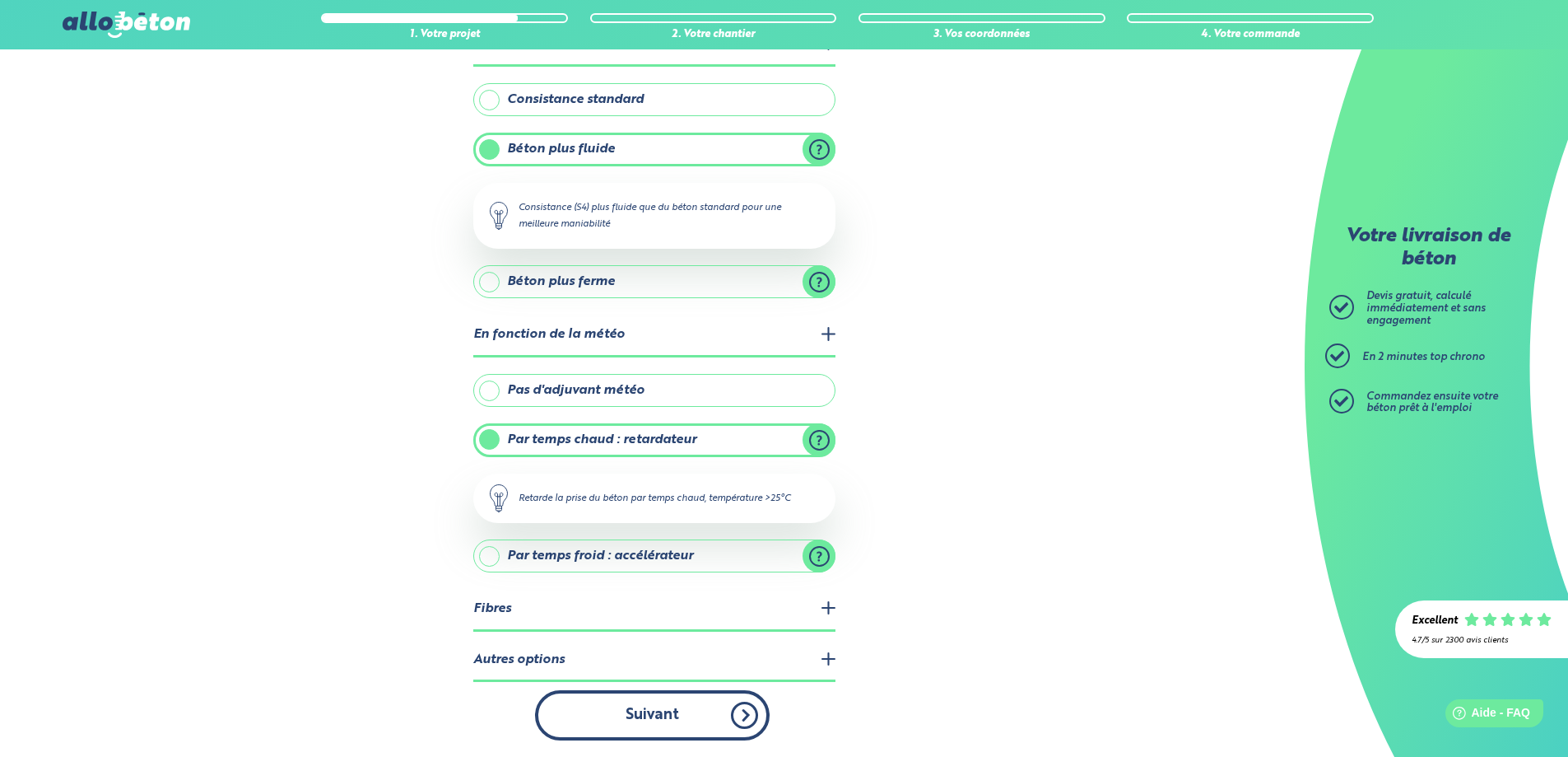
click at [689, 708] on button "Suivant" at bounding box center [653, 715] width 235 height 50
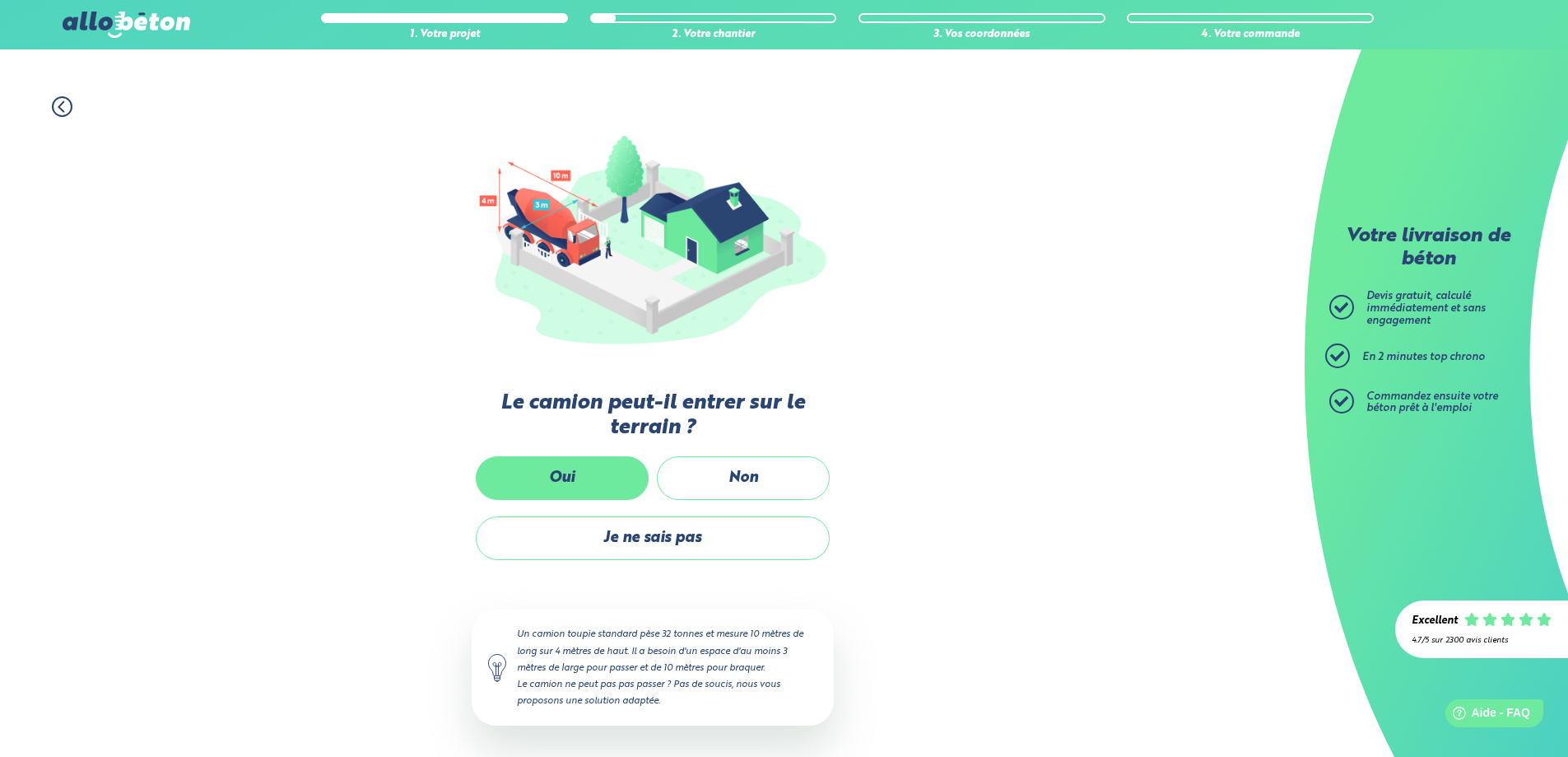
click at [584, 471] on label "Oui" at bounding box center [562, 478] width 173 height 44
click at [0, 0] on input "Oui" at bounding box center [0, 0] width 0 height 0
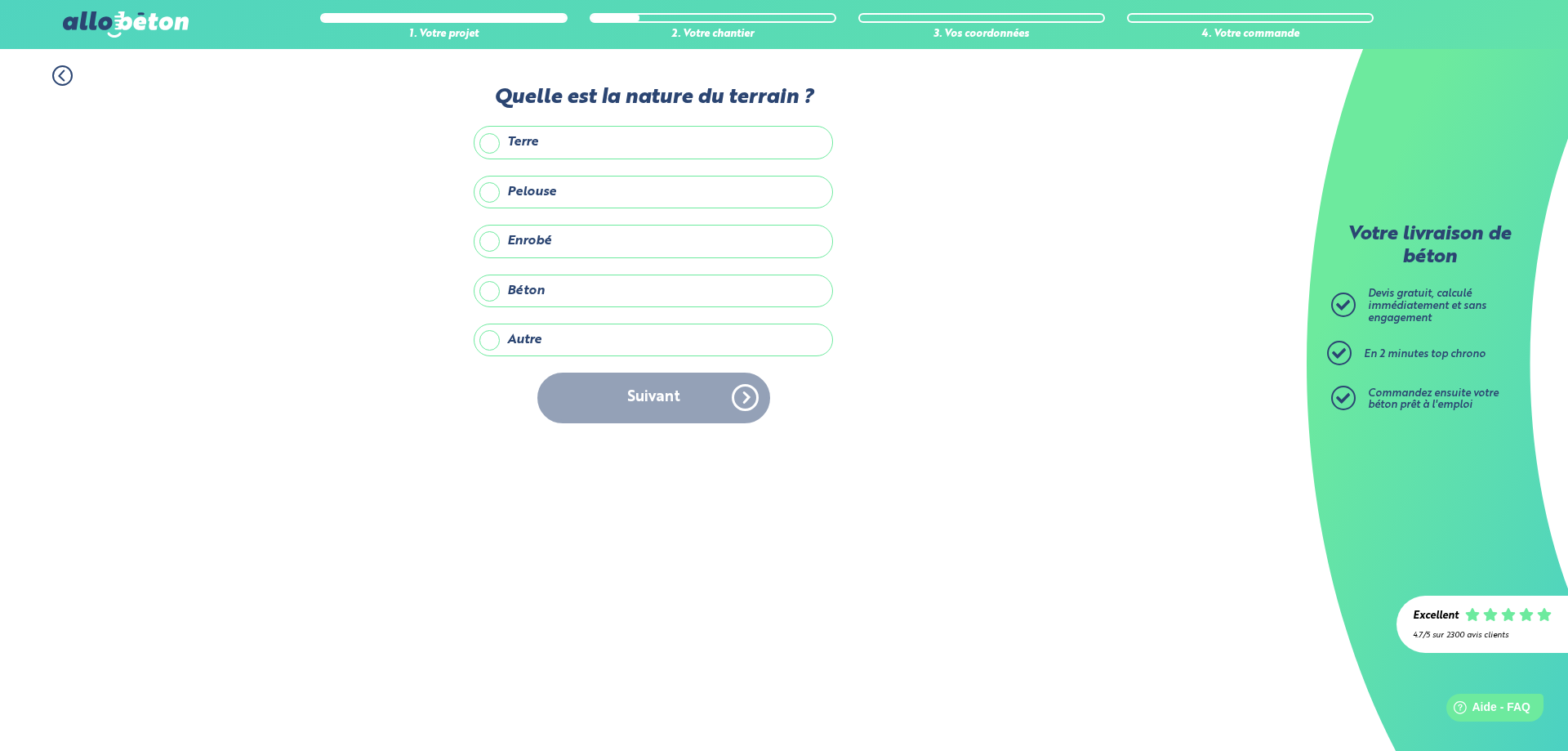
click at [488, 332] on label "Autre" at bounding box center [653, 340] width 359 height 33
click at [0, 0] on input "Autre" at bounding box center [0, 0] width 0 height 0
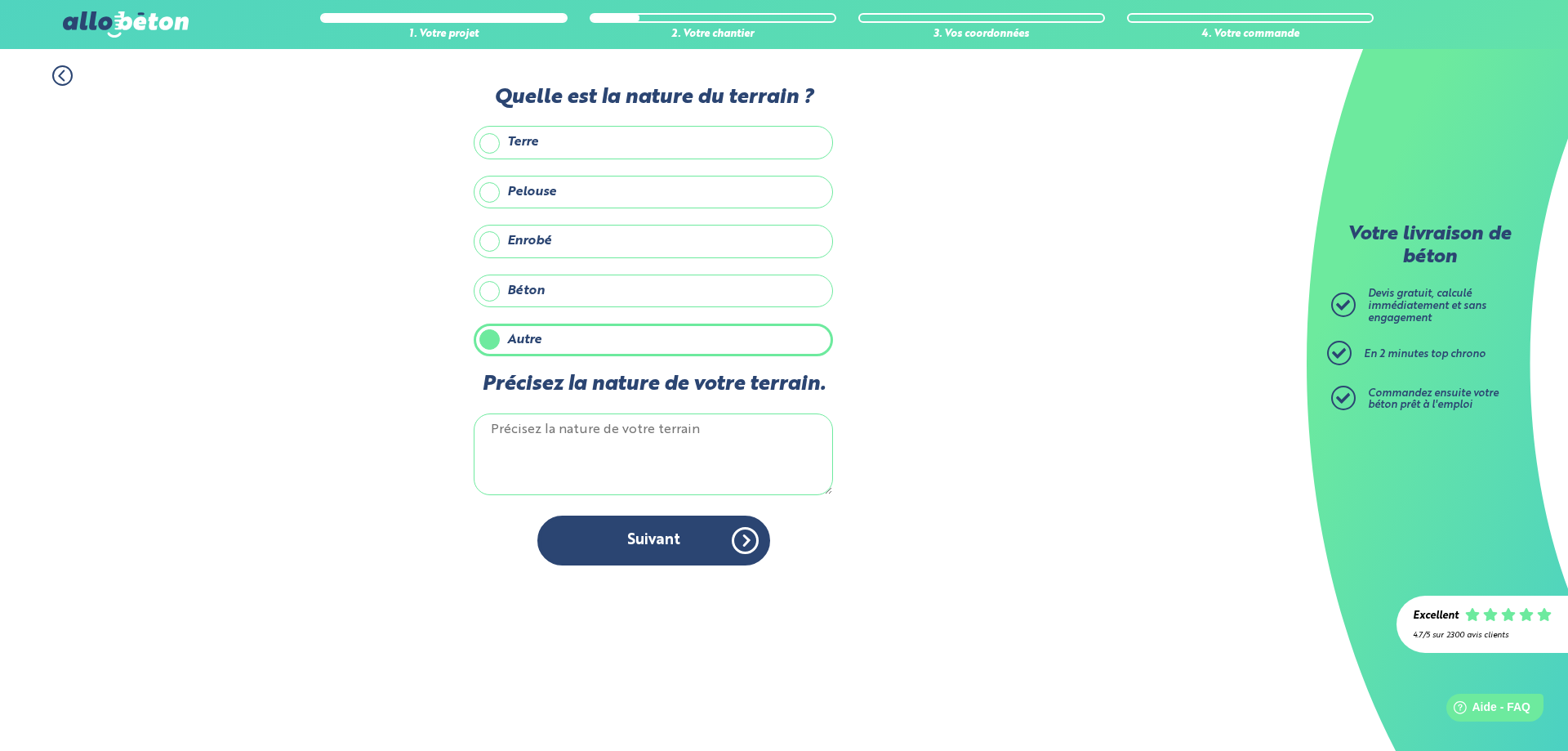
click at [524, 445] on textarea "Précisez la nature de votre terrain." at bounding box center [653, 455] width 359 height 82
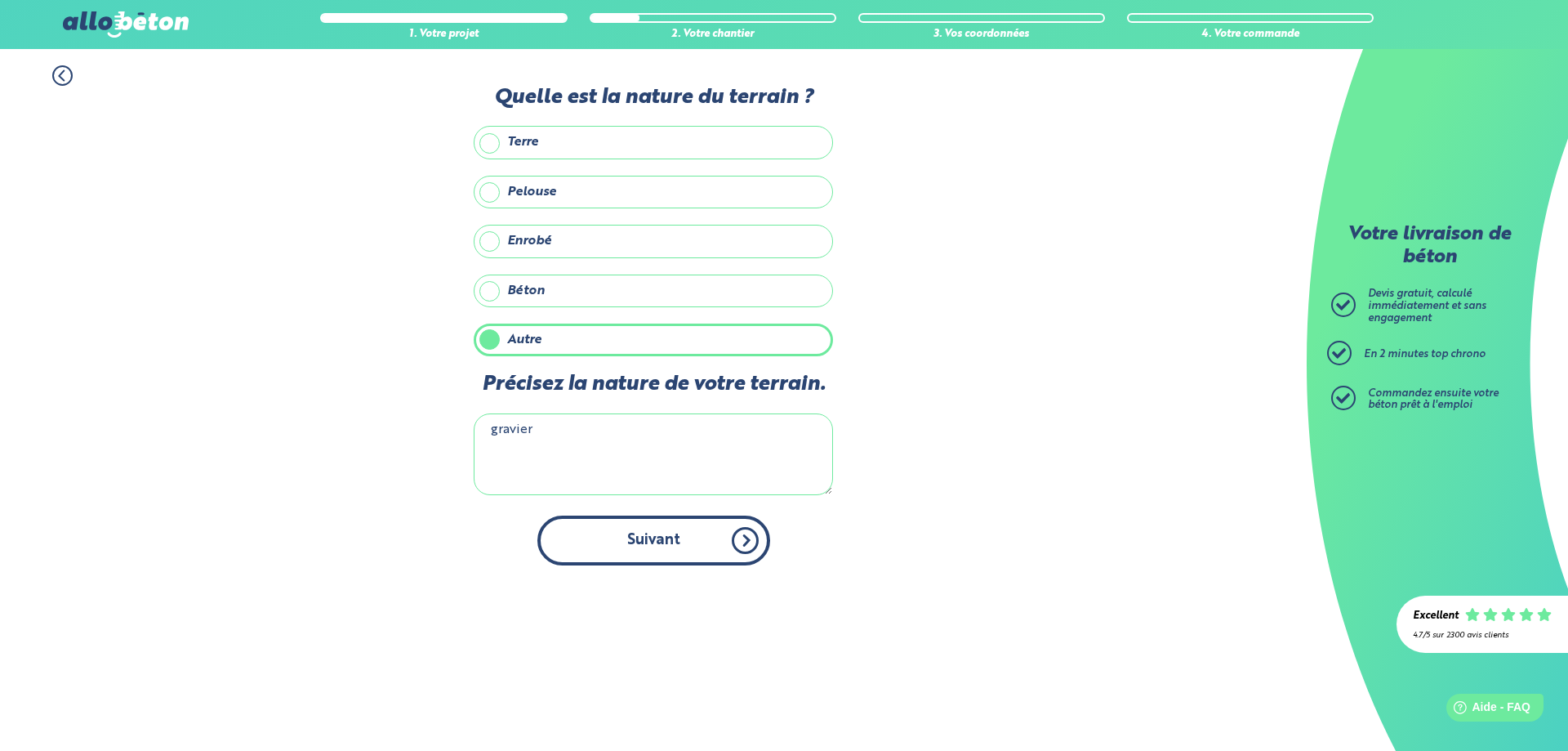
type textarea "gravier"
click at [671, 525] on button "Suivant" at bounding box center [654, 540] width 233 height 50
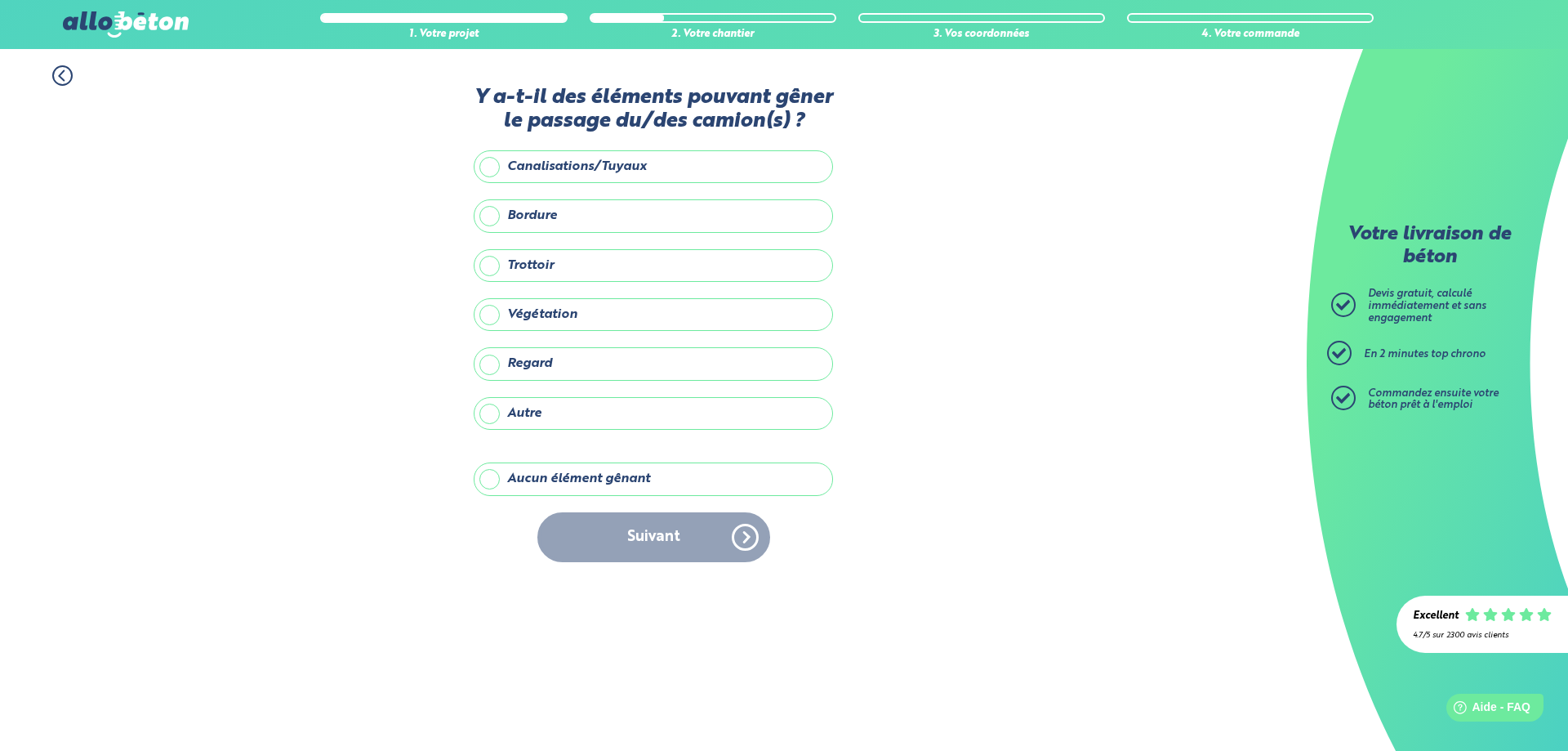
click at [669, 543] on div "Suivant" at bounding box center [653, 537] width 359 height 50
click at [495, 480] on label "Aucun élément gênant" at bounding box center [653, 479] width 359 height 33
click at [0, 0] on input "Aucun élément gênant" at bounding box center [0, 0] width 0 height 0
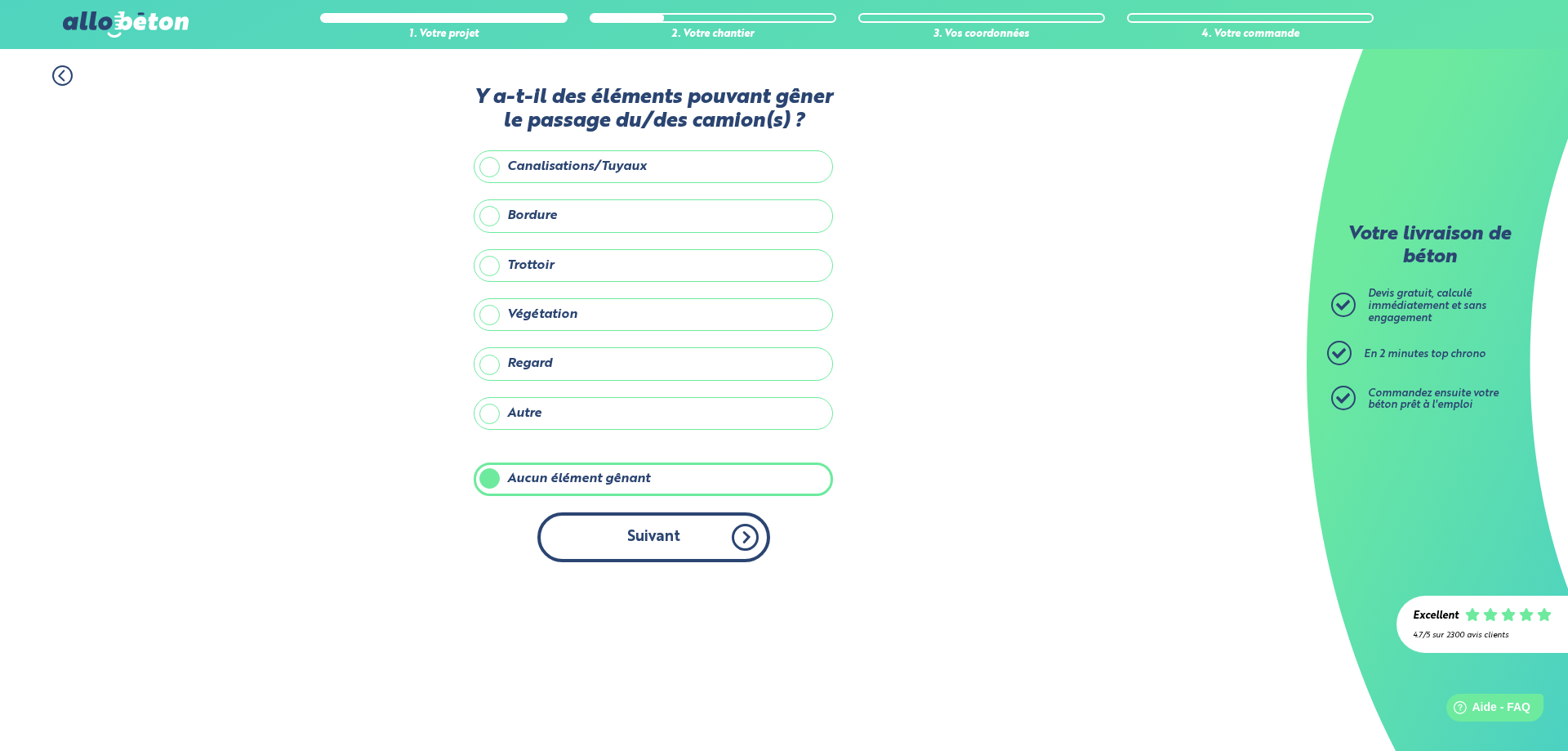
click at [640, 527] on button "Suivant" at bounding box center [654, 537] width 233 height 50
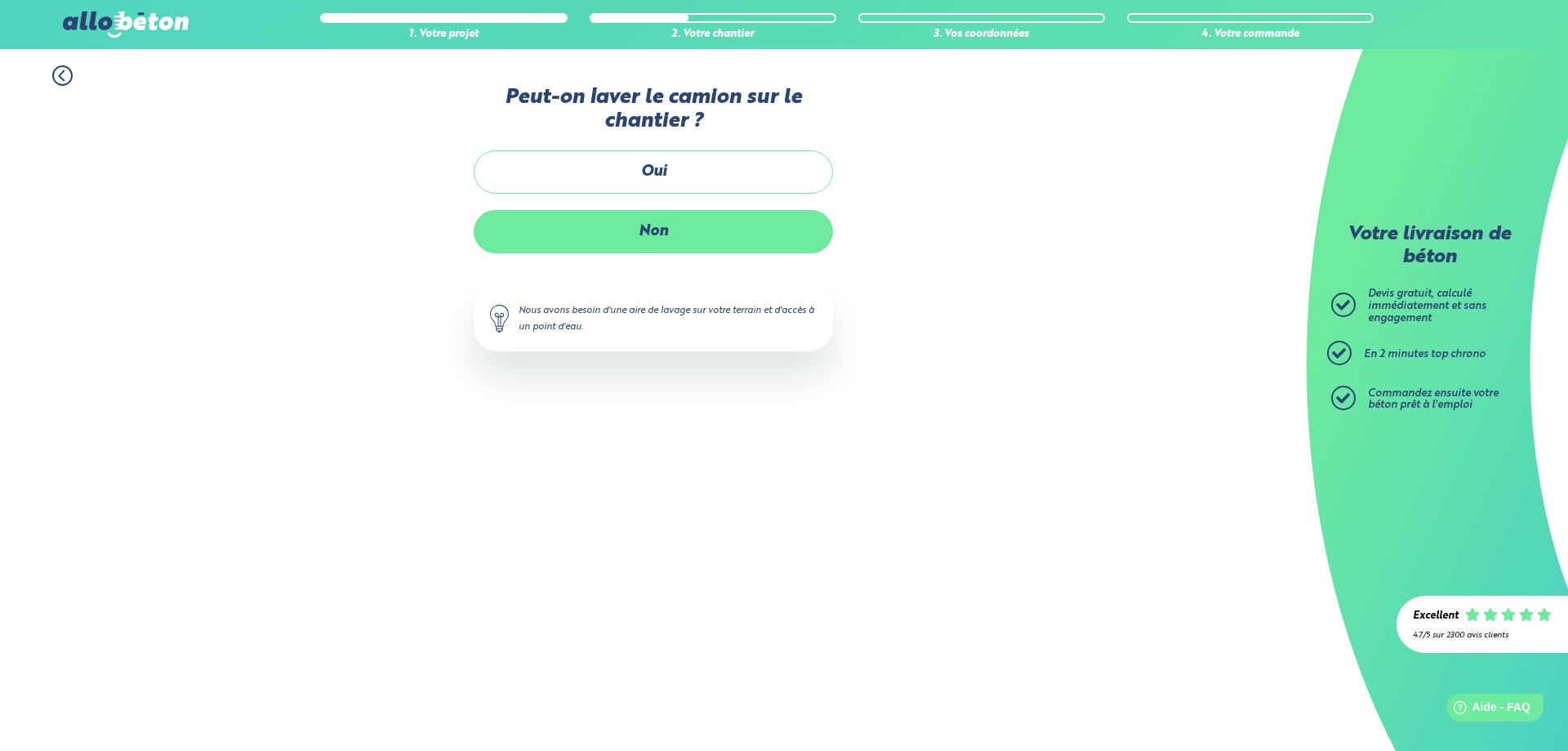
click at [664, 235] on label "Non" at bounding box center [653, 231] width 359 height 44
click at [0, 0] on input "Non" at bounding box center [0, 0] width 0 height 0
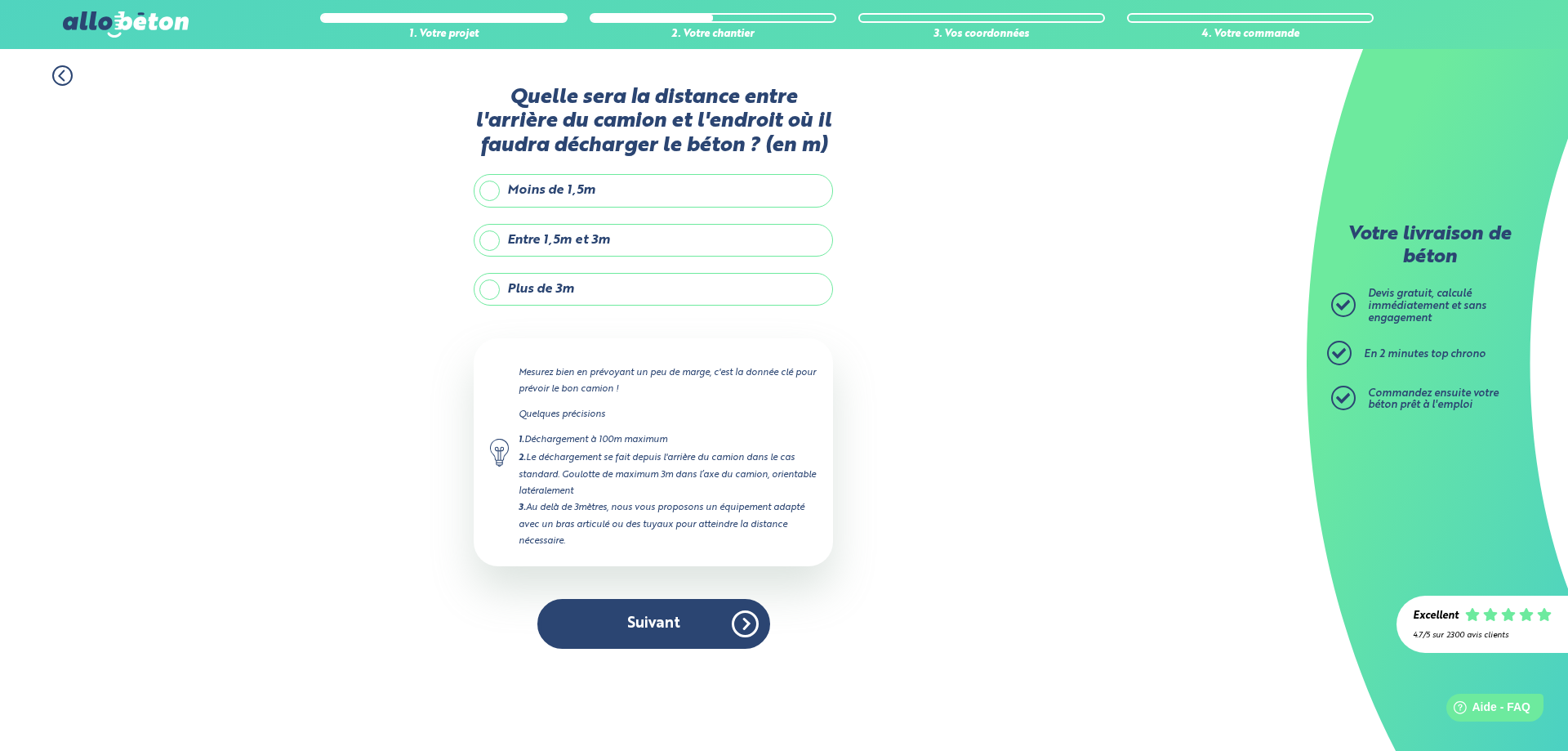
click at [490, 295] on label "Plus de 3m" at bounding box center [653, 289] width 359 height 33
click at [0, 0] on input "Plus de 3m" at bounding box center [0, 0] width 0 height 0
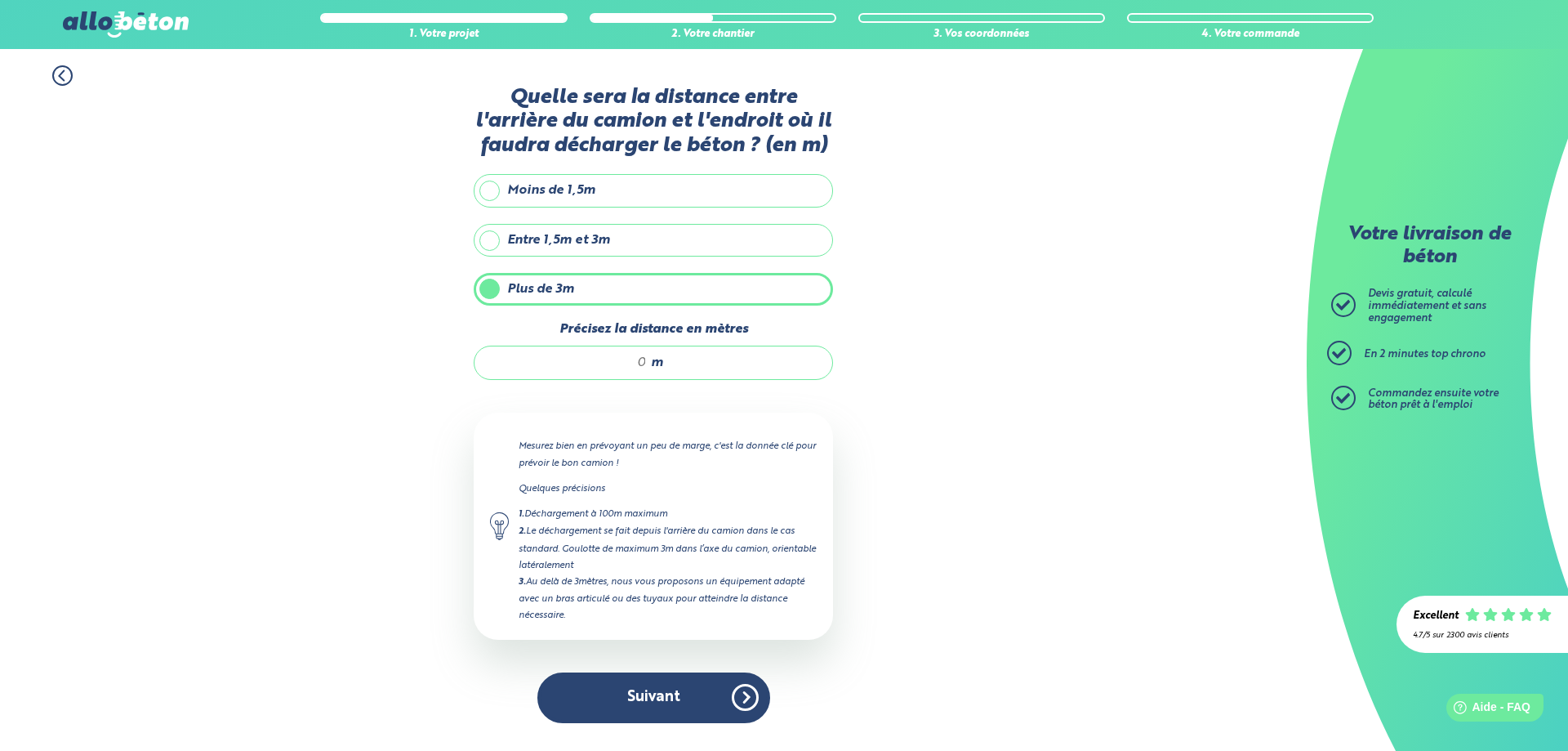
drag, startPoint x: 633, startPoint y: 357, endPoint x: 629, endPoint y: 373, distance: 16.5
click at [631, 364] on input "Précisez la distance en mètres" at bounding box center [568, 362] width 156 height 16
type input "4"
type input "5"
click at [649, 695] on button "Suivant" at bounding box center [654, 698] width 233 height 50
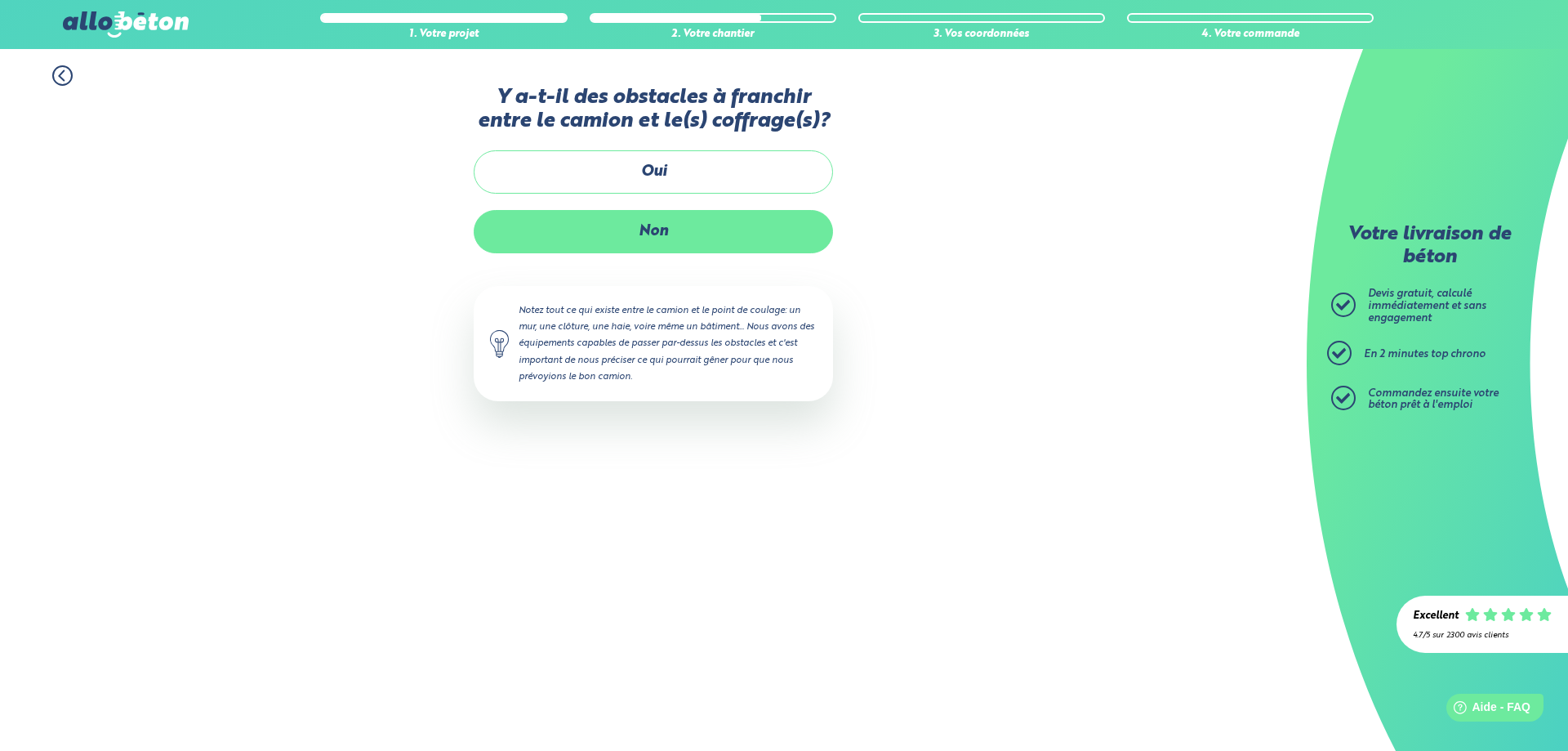
click at [665, 235] on label "Non" at bounding box center [653, 231] width 359 height 44
click at [0, 0] on input "Non" at bounding box center [0, 0] width 0 height 0
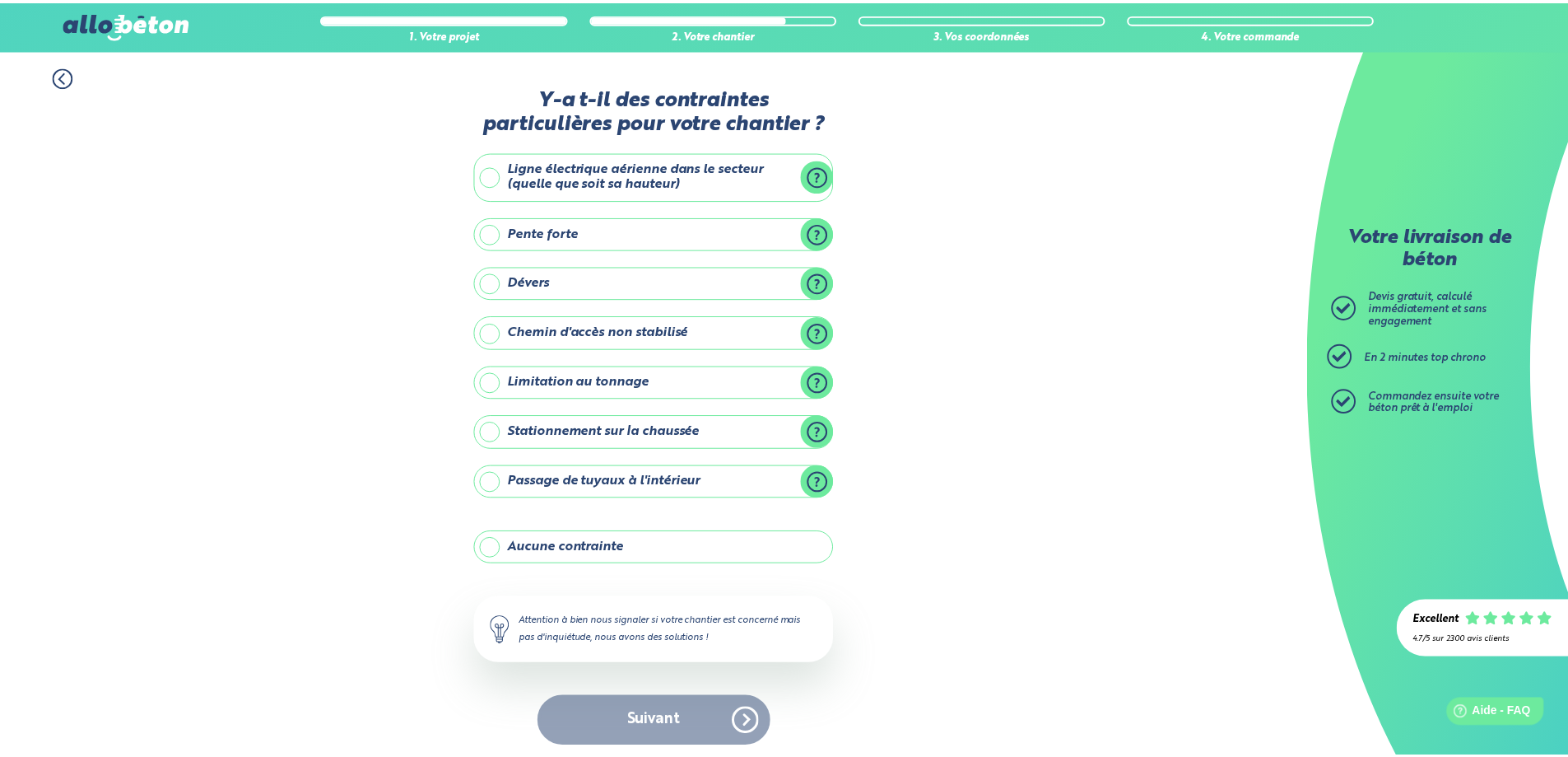
scroll to position [6, 0]
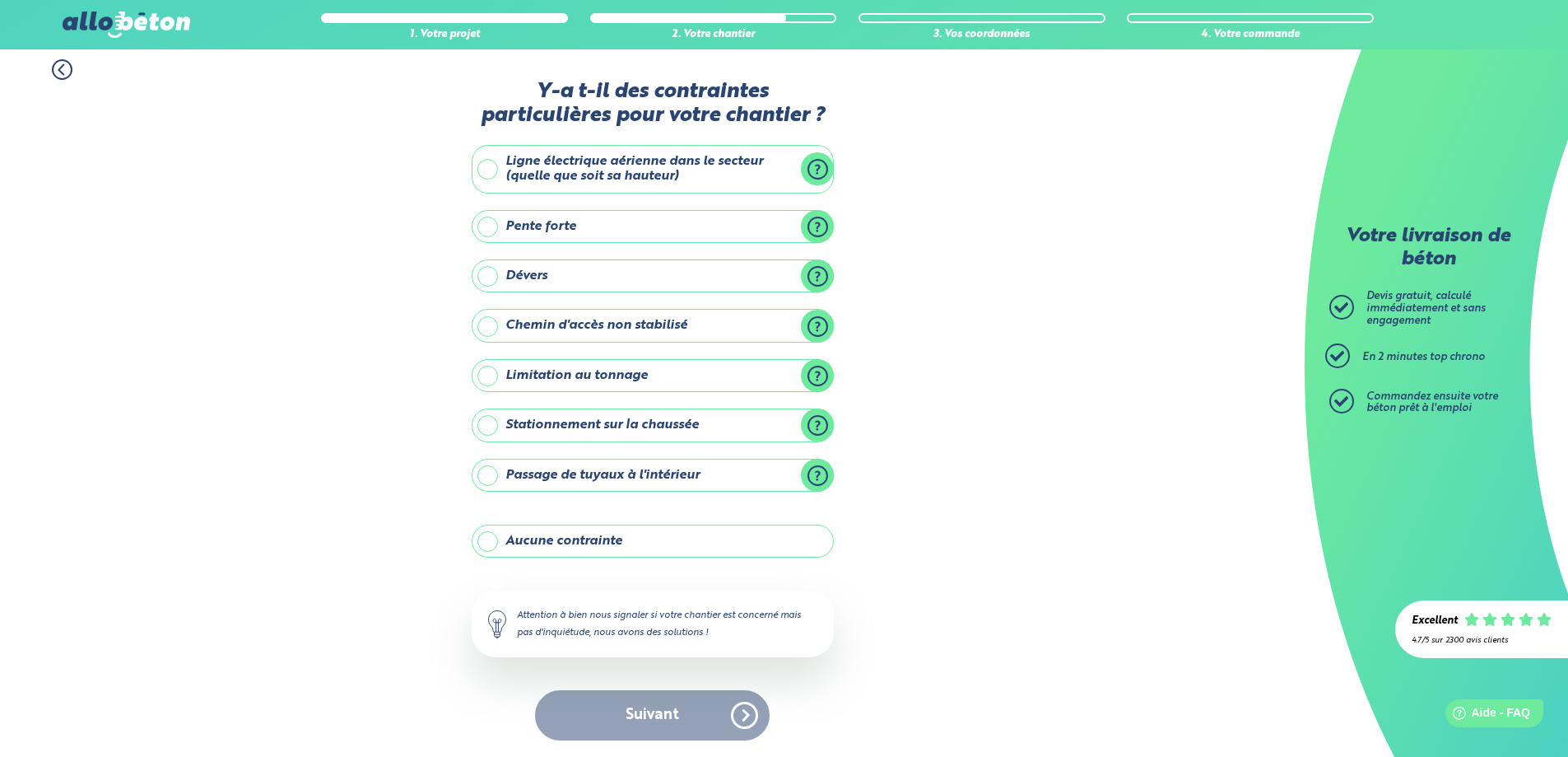
click at [586, 544] on label "Aucune contrainte" at bounding box center [653, 541] width 362 height 33
click at [0, 0] on input "Aucune contrainte" at bounding box center [0, 0] width 0 height 0
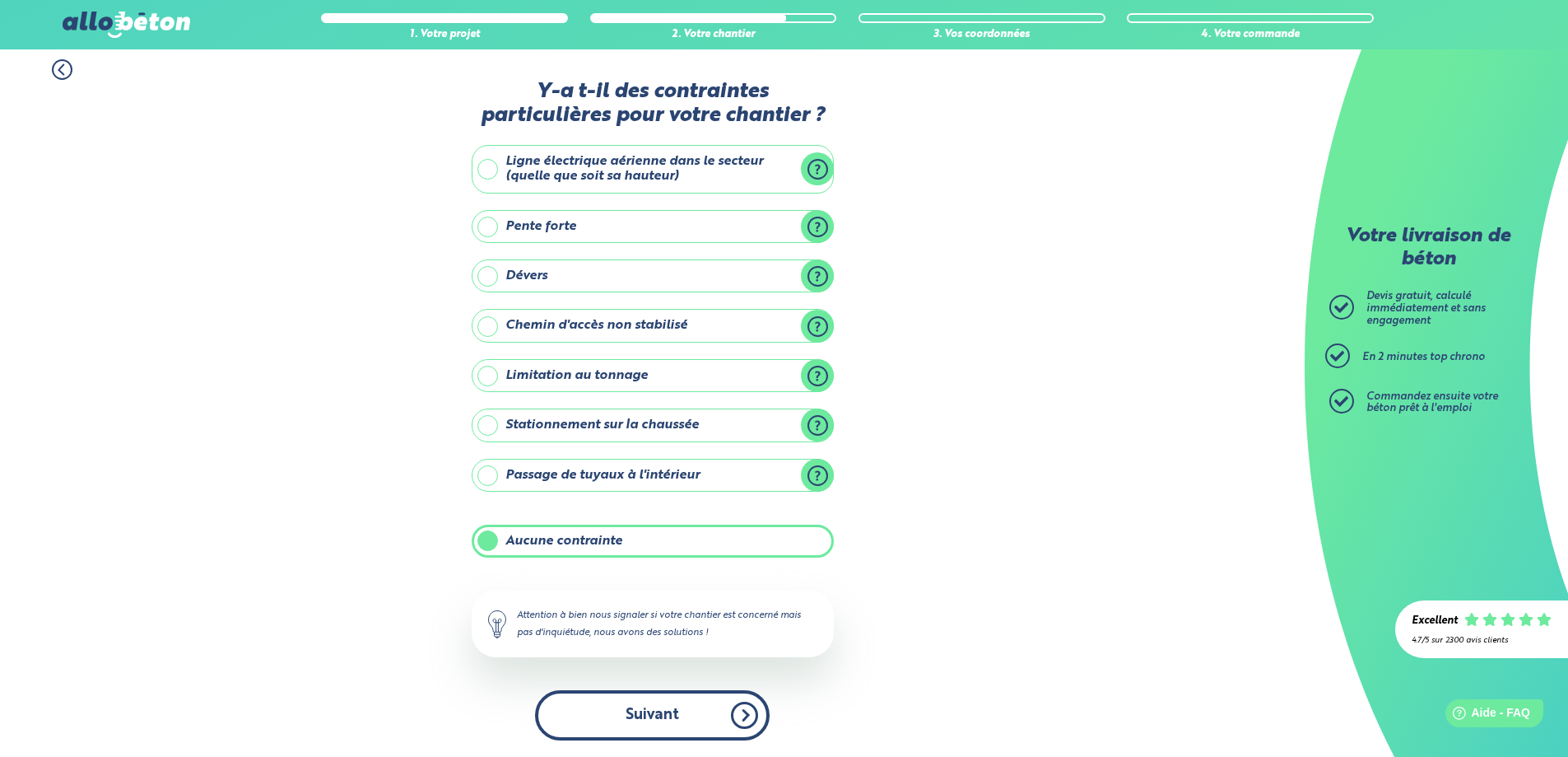
click at [628, 706] on button "Suivant" at bounding box center [653, 715] width 235 height 50
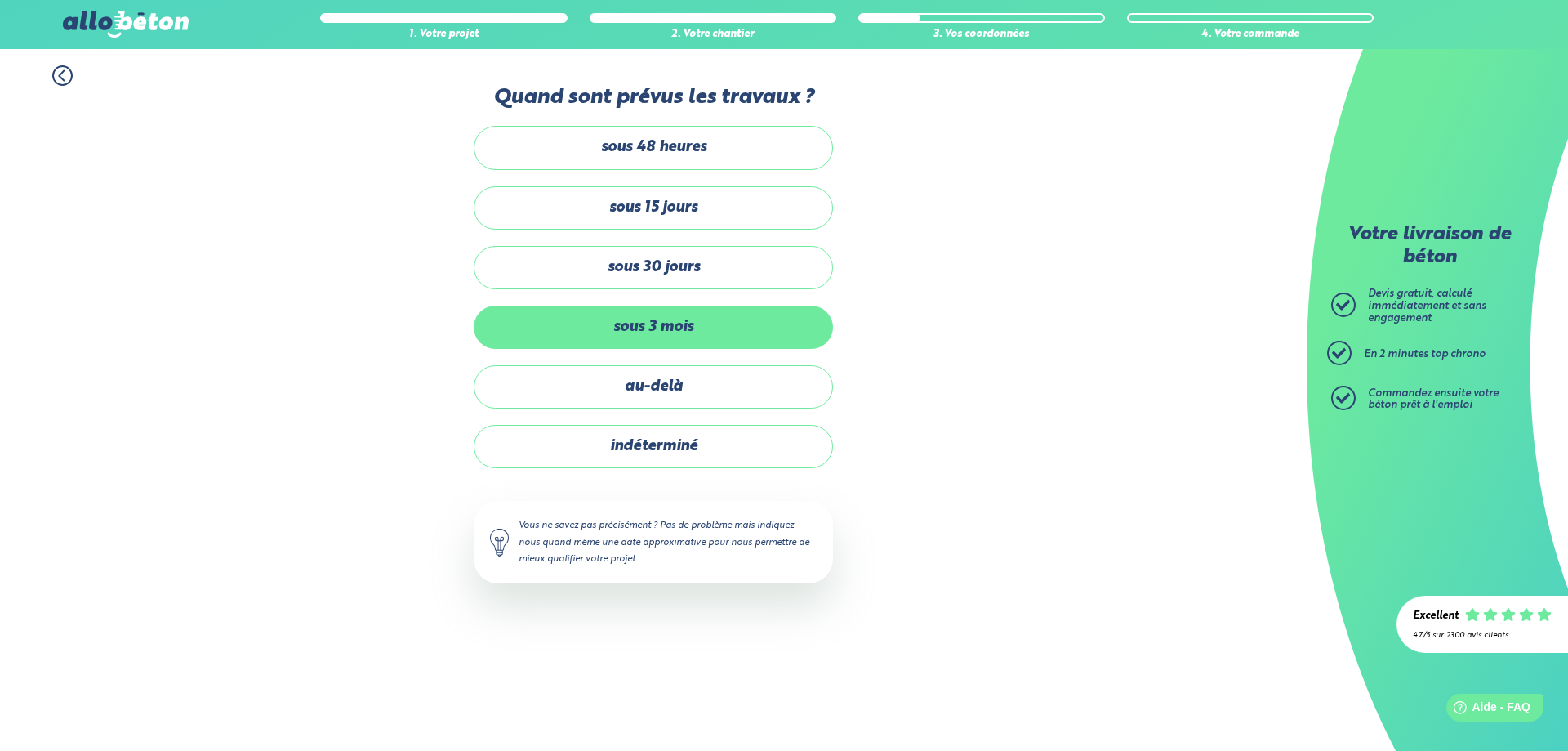
click at [655, 334] on label "sous 3 mois" at bounding box center [653, 327] width 359 height 44
click at [0, 0] on input "sous 3 mois" at bounding box center [0, 0] width 0 height 0
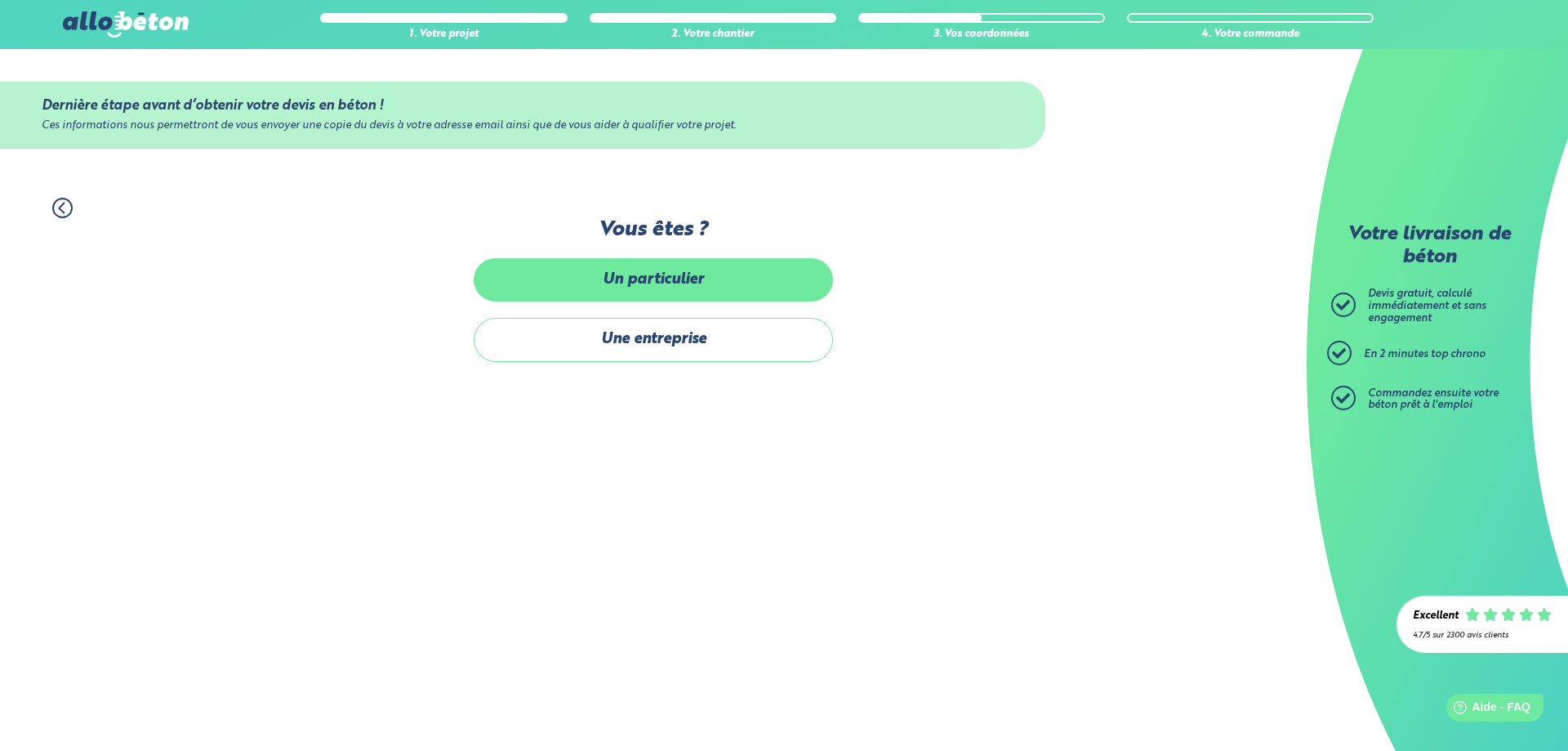
drag, startPoint x: 625, startPoint y: 275, endPoint x: 623, endPoint y: 285, distance: 10.2
click at [624, 278] on label "Un particulier" at bounding box center [653, 279] width 359 height 44
click at [753, 272] on label "Un particulier" at bounding box center [653, 279] width 359 height 44
click at [0, 0] on input "Un particulier" at bounding box center [0, 0] width 0 height 0
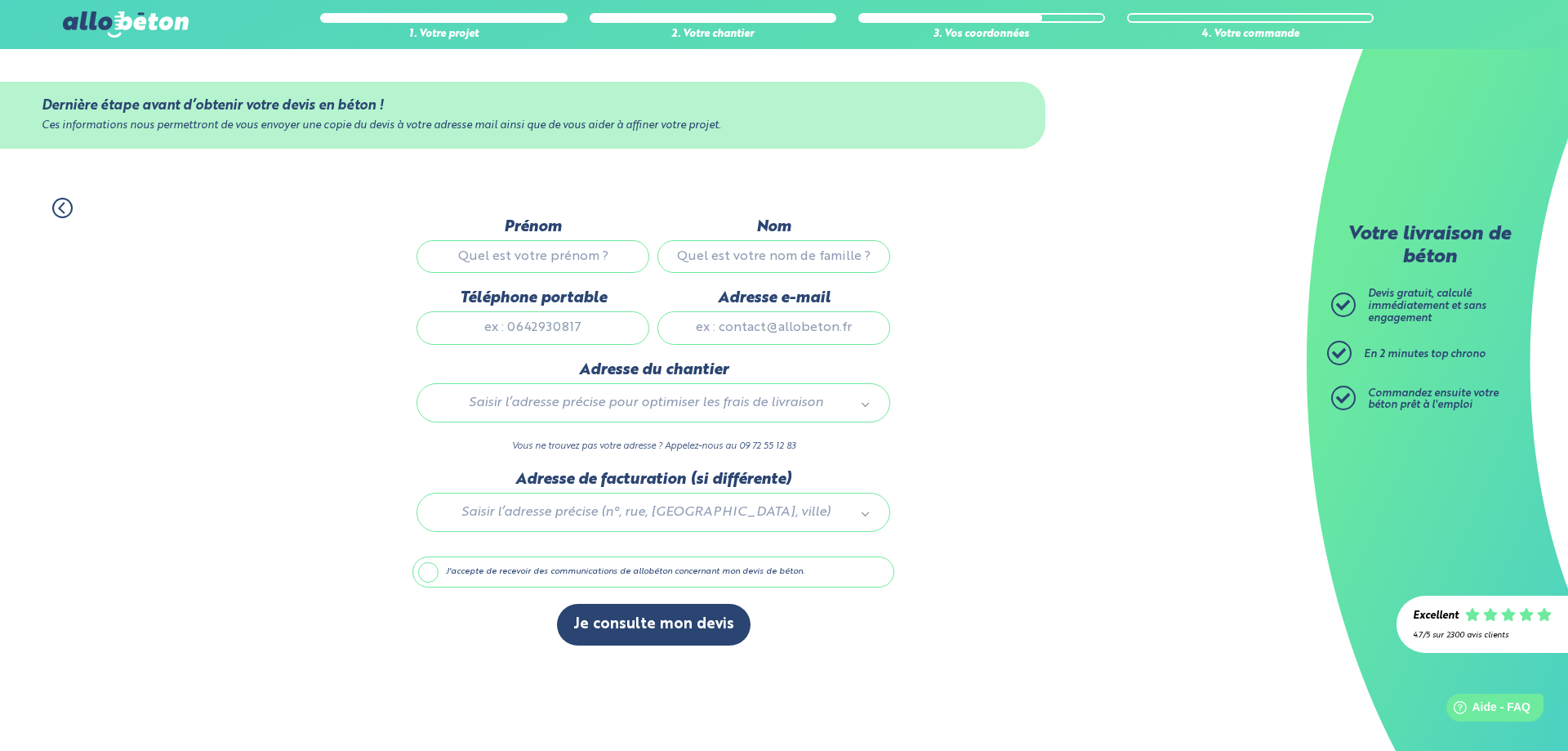
click at [544, 257] on input "Prénom" at bounding box center [533, 256] width 233 height 33
type input "thierry"
click at [767, 246] on input "Nom" at bounding box center [774, 256] width 233 height 33
type input "bonin"
click at [558, 328] on input "Téléphone portable" at bounding box center [533, 327] width 233 height 33
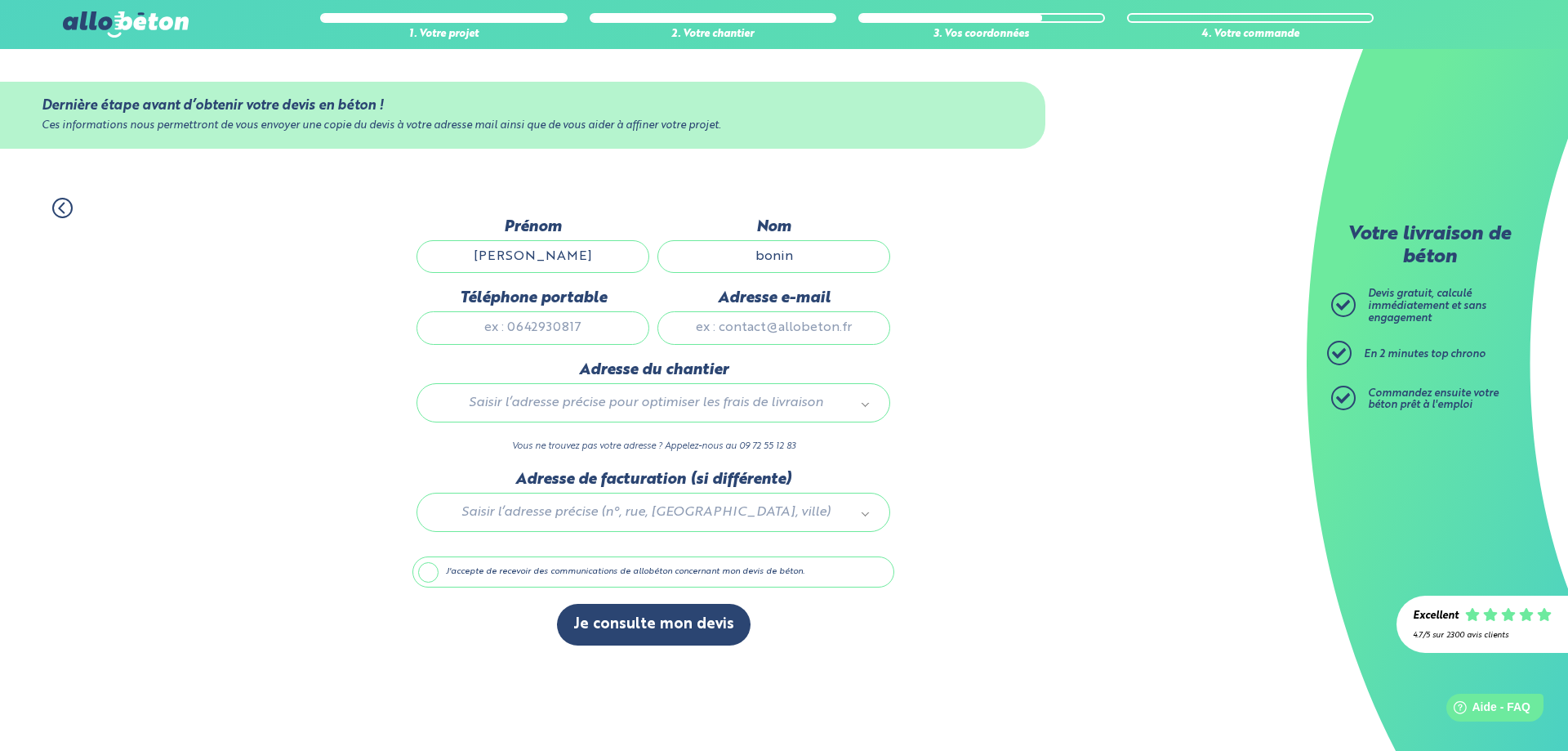
click at [722, 324] on input "Adresse e-mail" at bounding box center [774, 327] width 233 height 33
type input "thierry.bonin@wanadoo.fr"
click at [490, 391] on div "Saisir l’adresse précise pour optimiser les frais de livraison" at bounding box center [653, 403] width 473 height 39
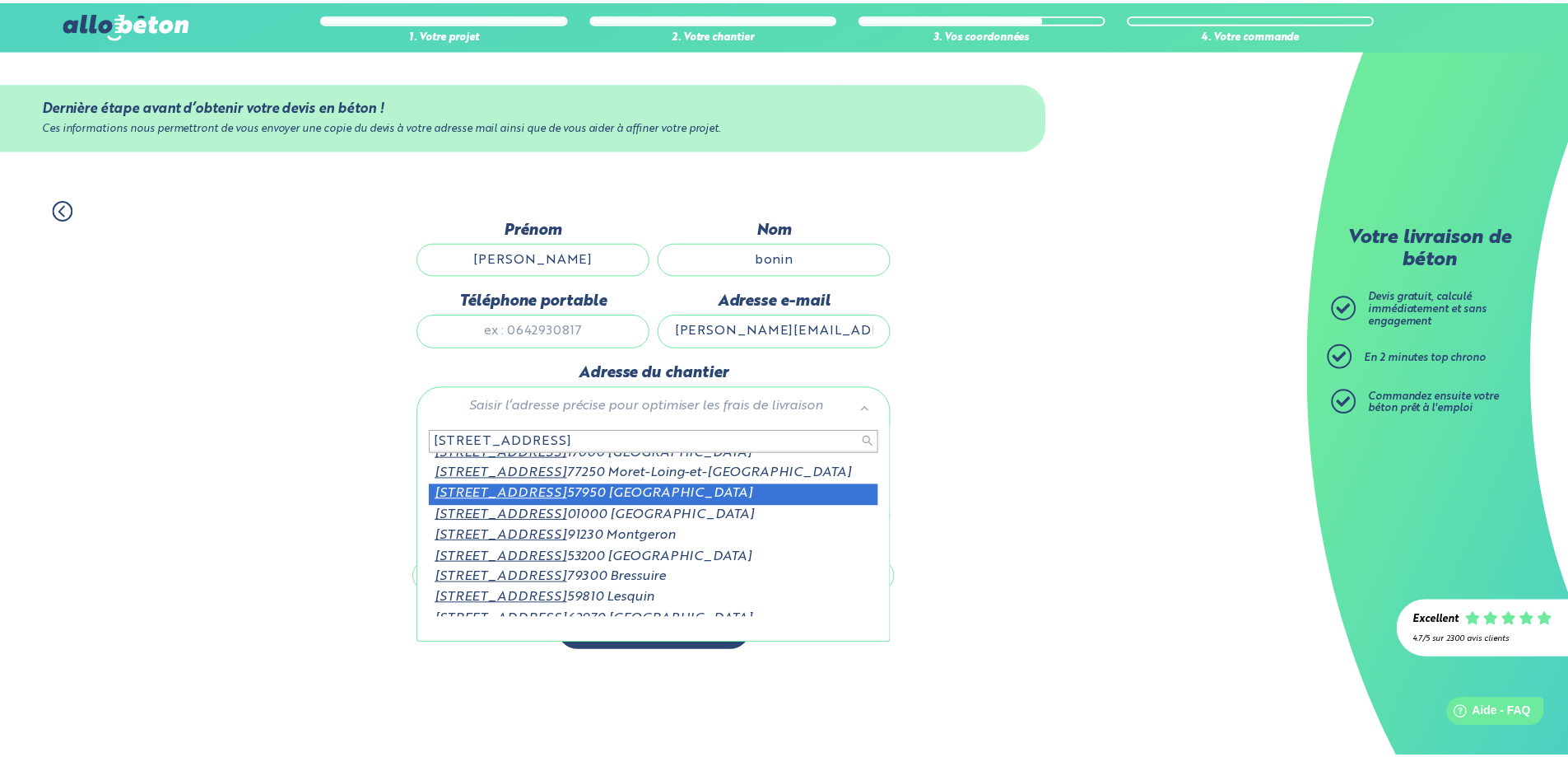
scroll to position [45, 0]
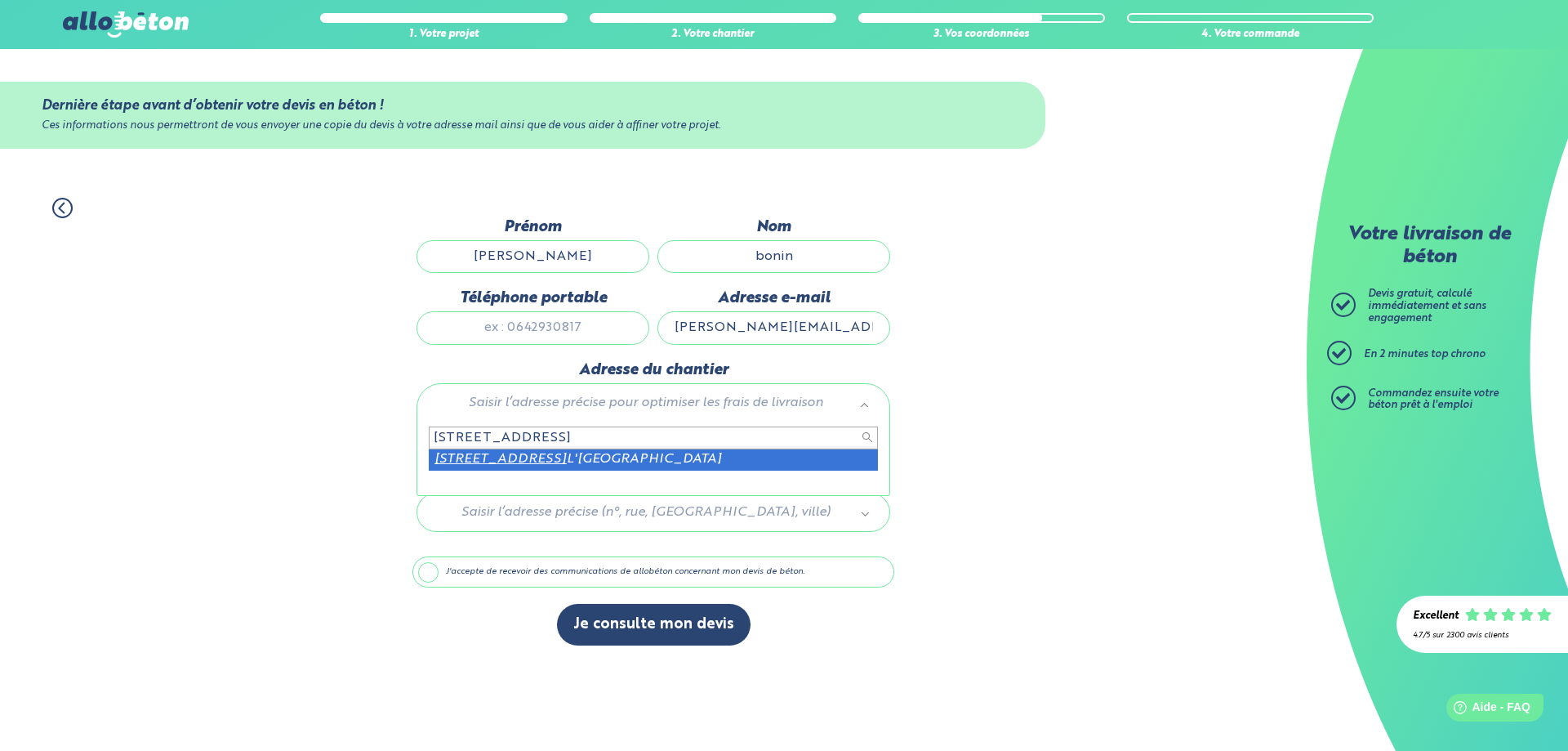
type input "1 rue des joncs 71370"
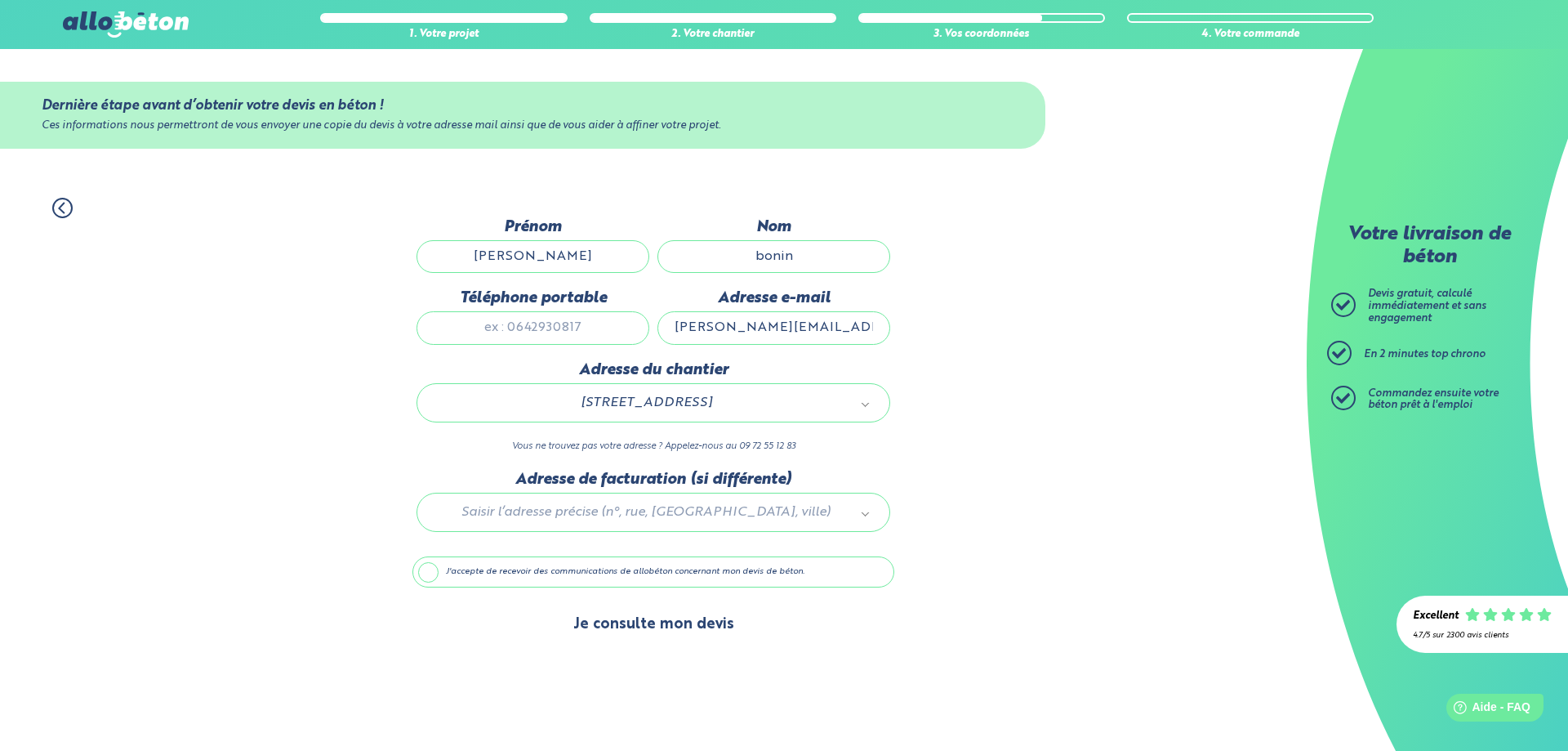
click at [624, 617] on button "Je consulte mon devis" at bounding box center [654, 624] width 194 height 42
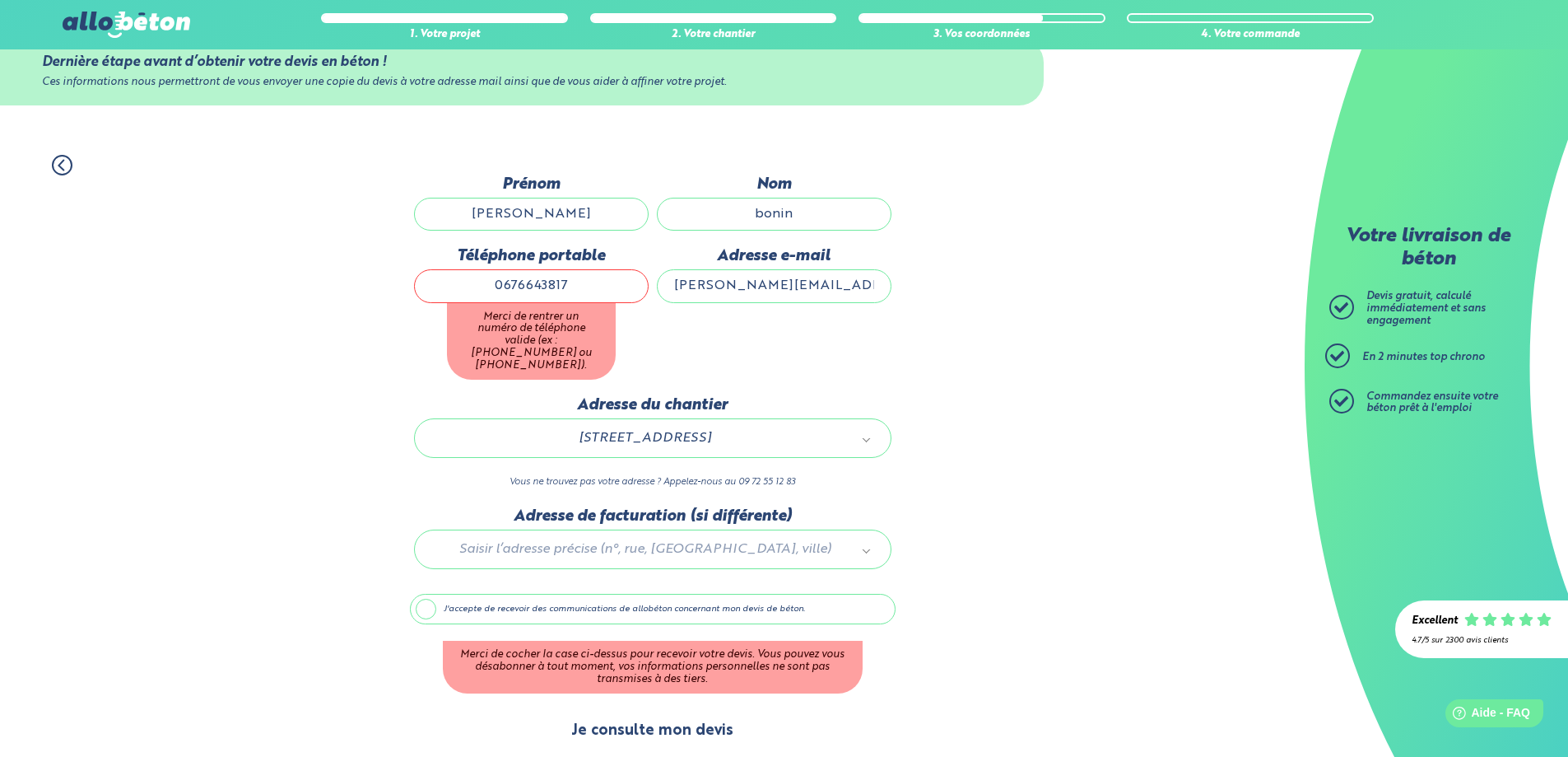
type input "0676643817"
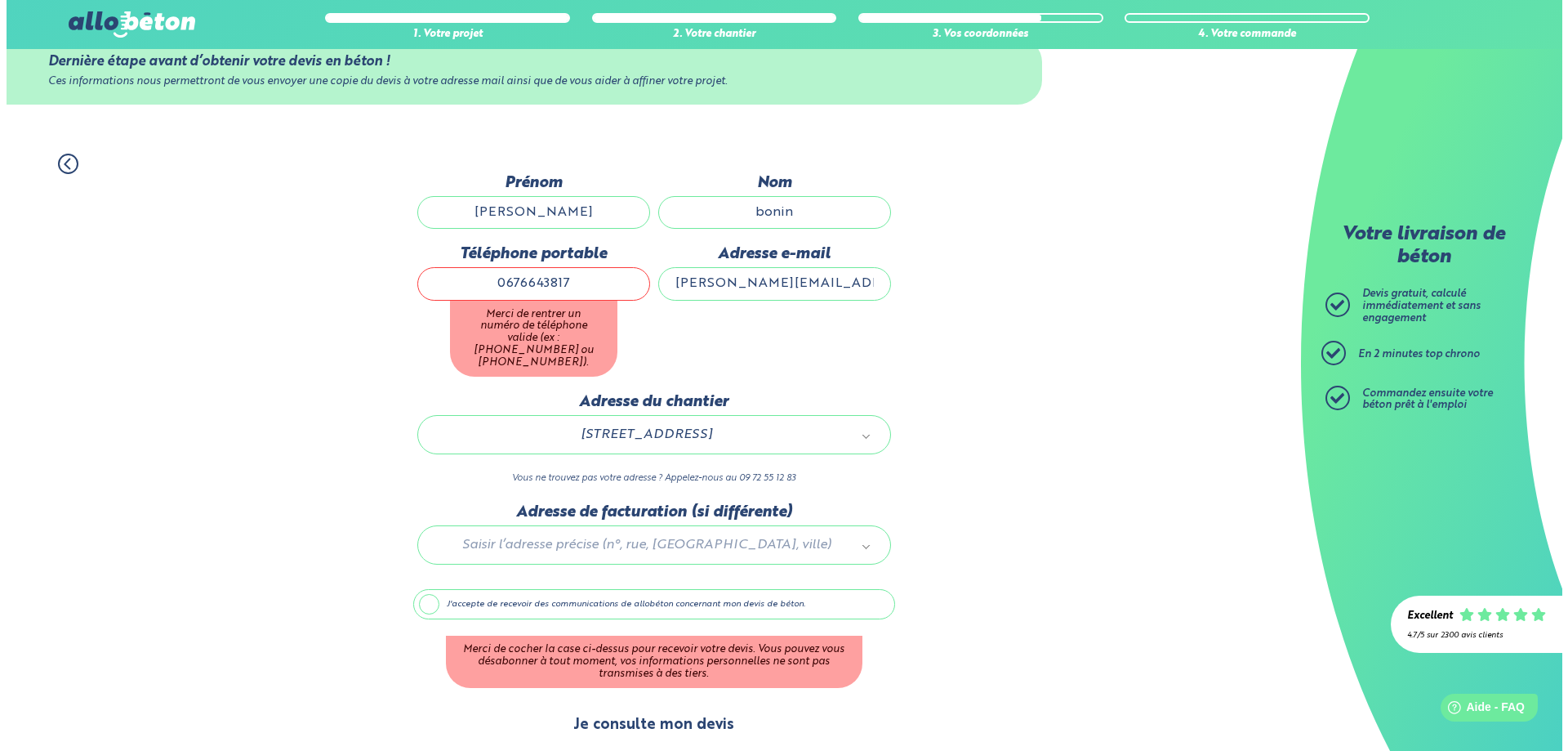
scroll to position [0, 0]
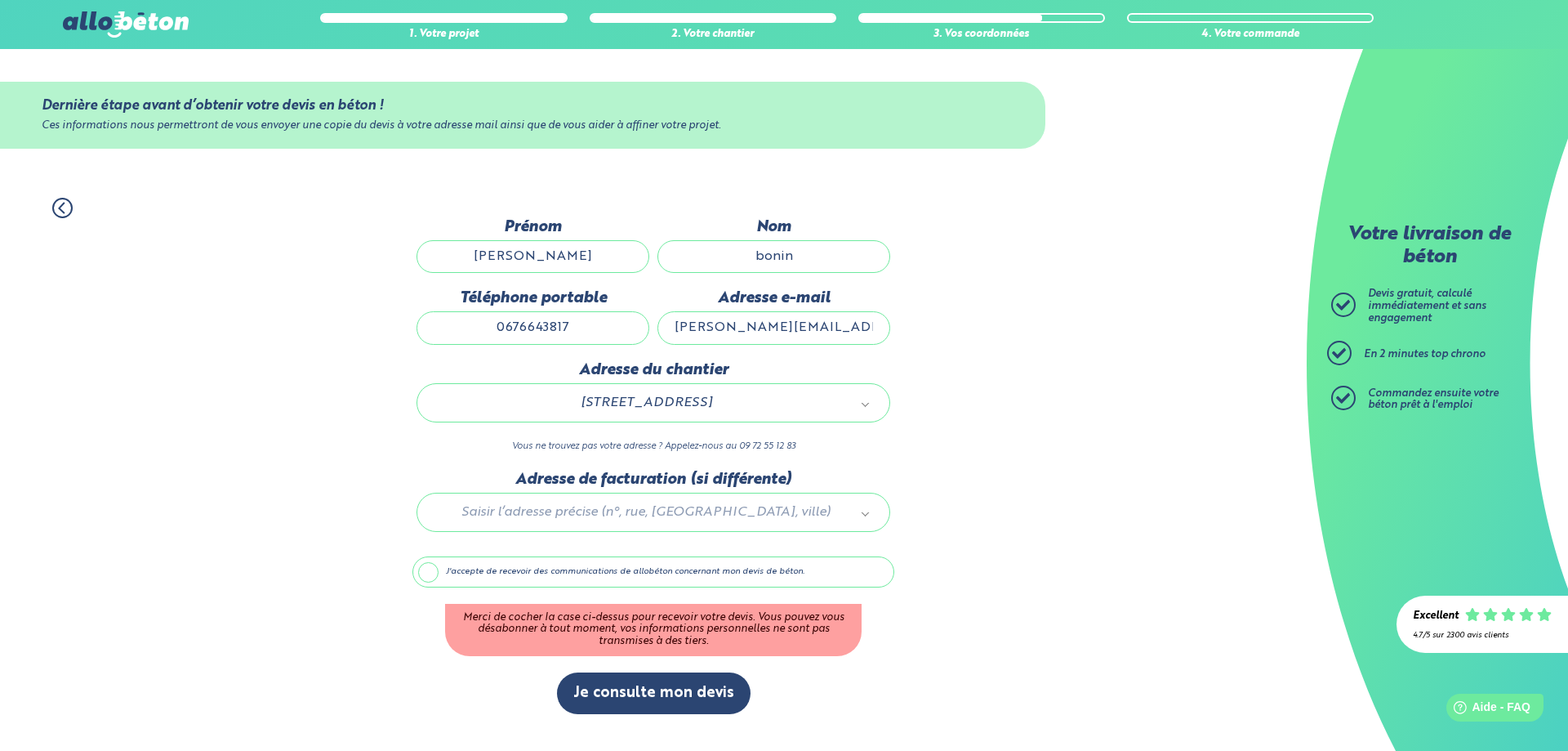
click at [429, 573] on label "J'accepte de recevoir des communications de allobéton concernant mon devis de b…" at bounding box center [654, 571] width 482 height 31
click at [0, 0] on input "J'accepte de recevoir des communications de allobéton concernant mon devis de b…" at bounding box center [0, 0] width 0 height 0
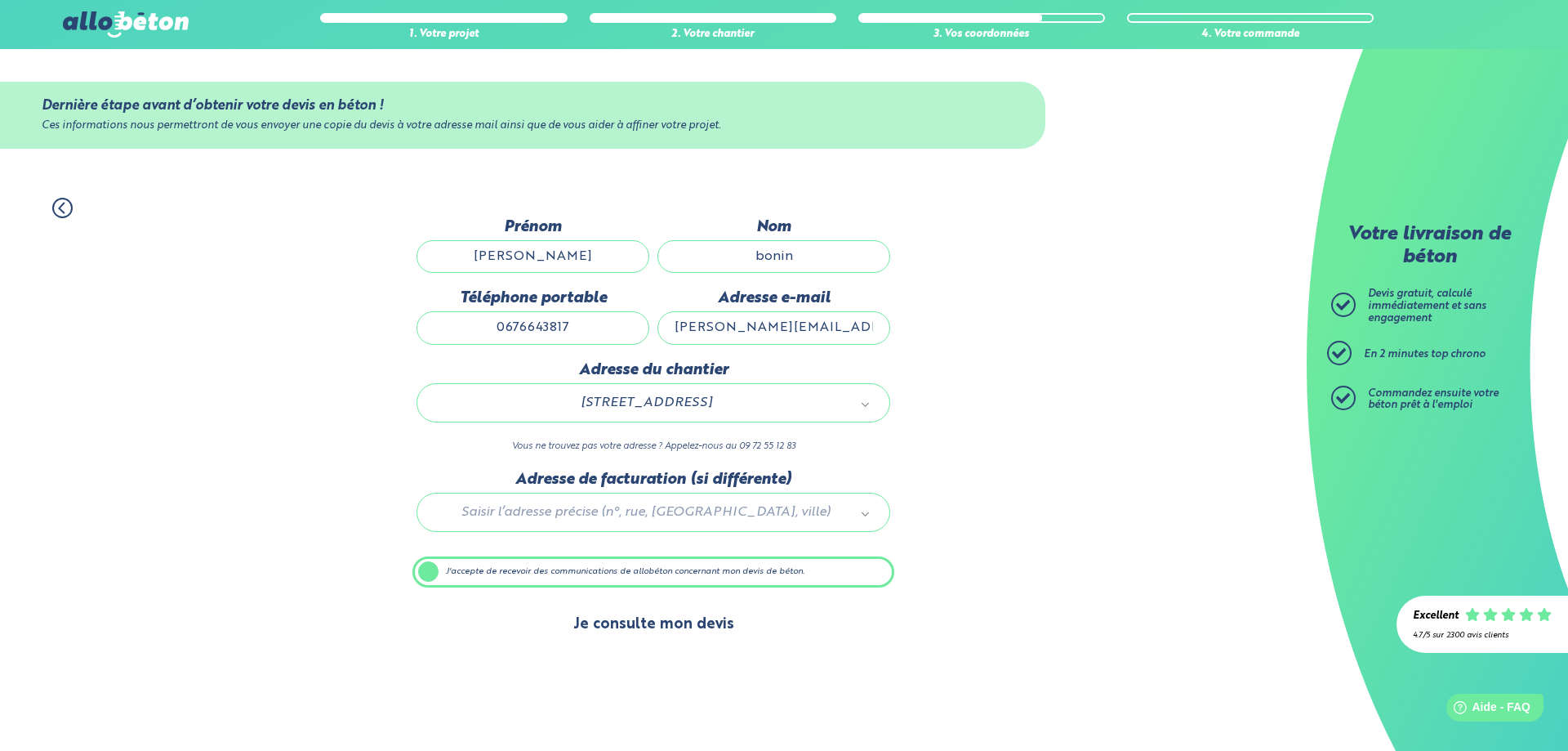
click at [652, 622] on button "Je consulte mon devis" at bounding box center [654, 624] width 194 height 42
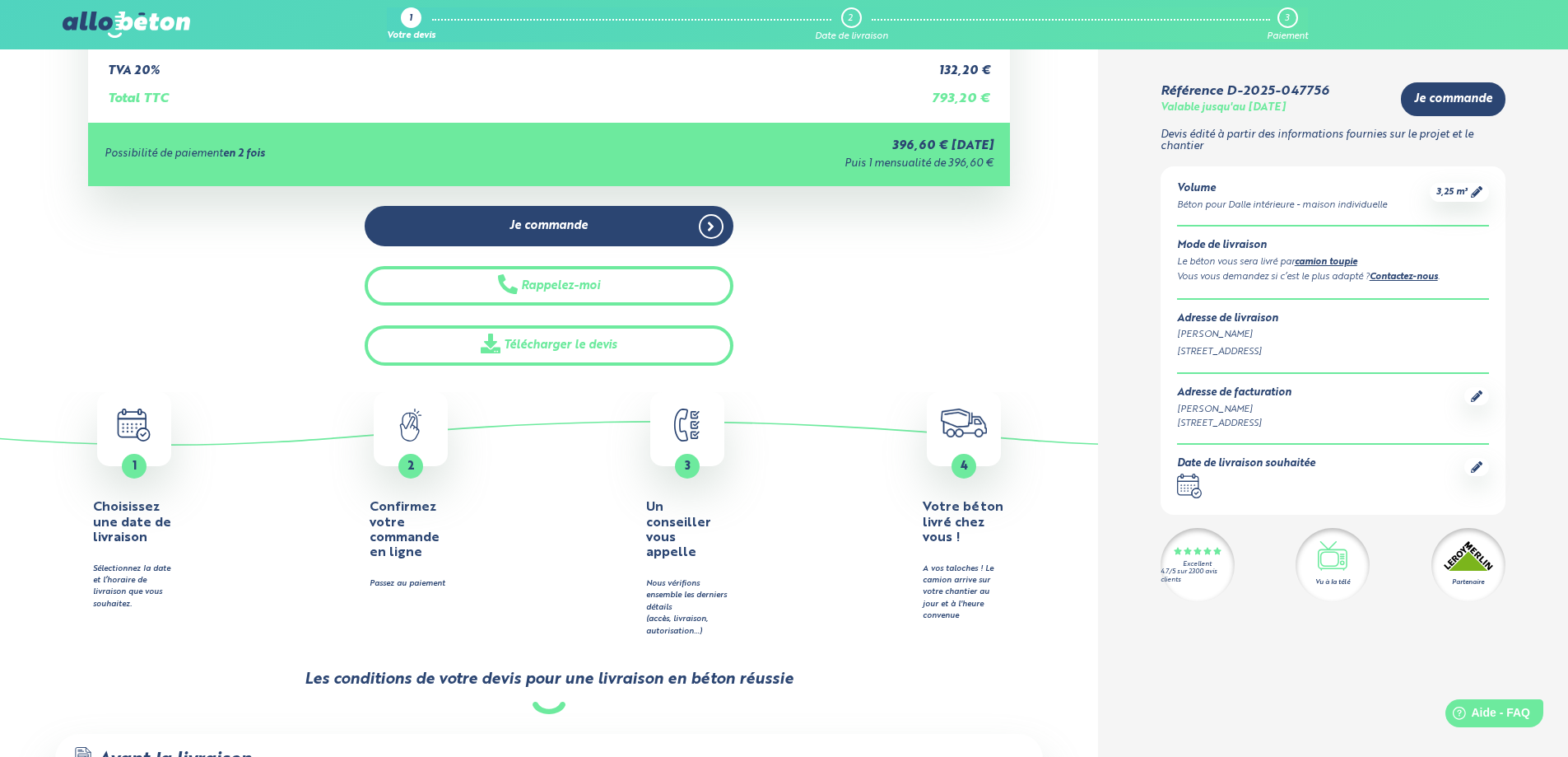
scroll to position [412, 0]
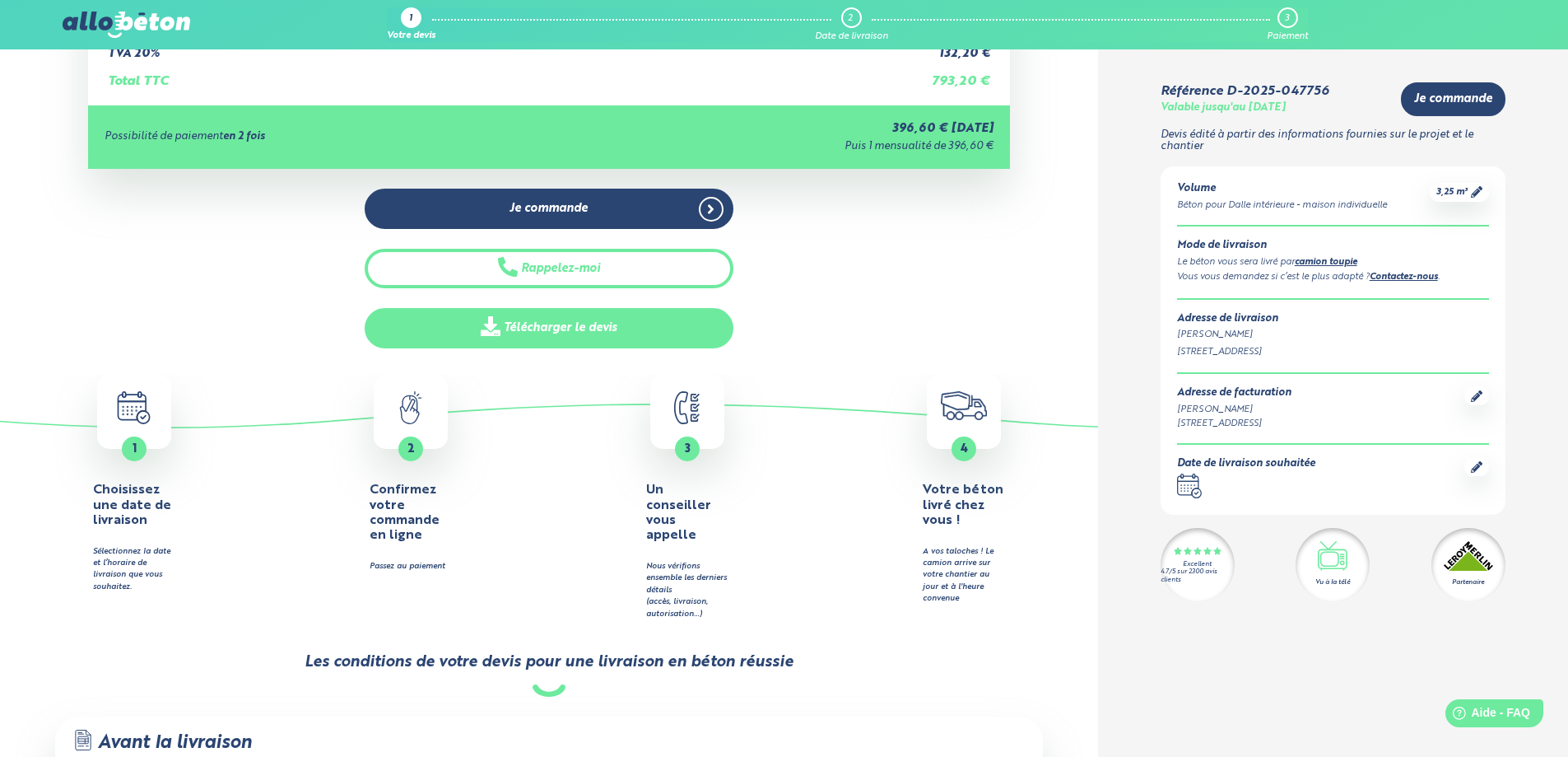
click at [580, 325] on link "Télécharger le devis" at bounding box center [549, 327] width 368 height 40
